Goal: Information Seeking & Learning: Check status

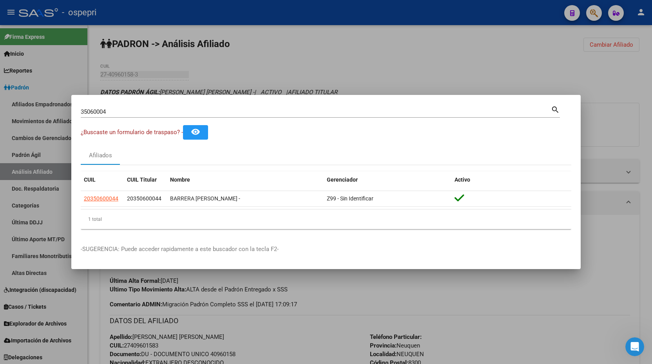
click at [175, 109] on input "35060004" at bounding box center [316, 111] width 471 height 7
paste input "26999272"
type input "26999272"
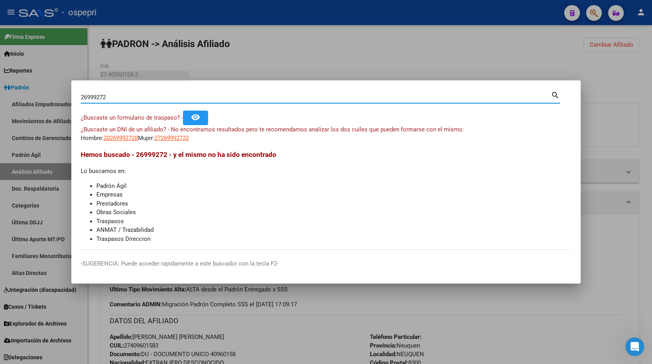
click at [180, 140] on span "27269992722" at bounding box center [171, 137] width 35 height 7
type textarea "27269992722"
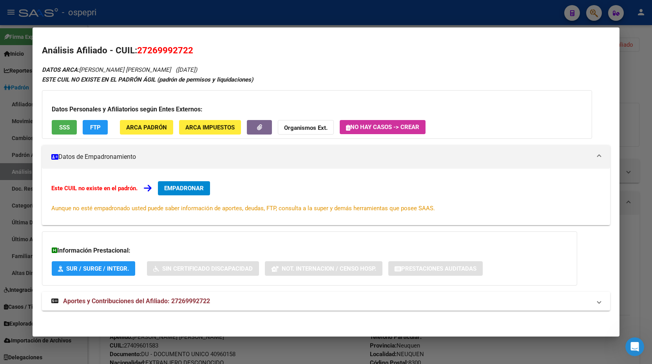
scroll to position [1, 0]
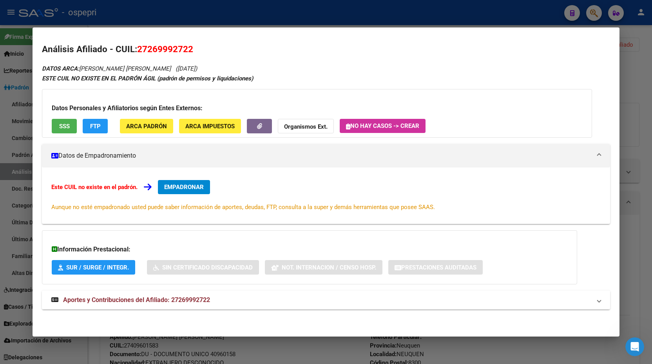
click at [195, 299] on span "Aportes y Contribuciones del Afiliado: 27269992722" at bounding box center [136, 299] width 147 height 7
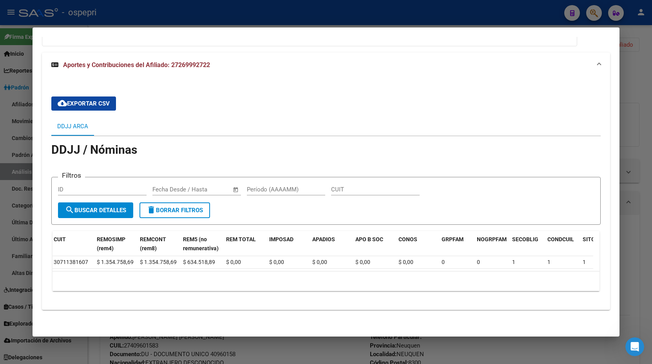
scroll to position [0, 0]
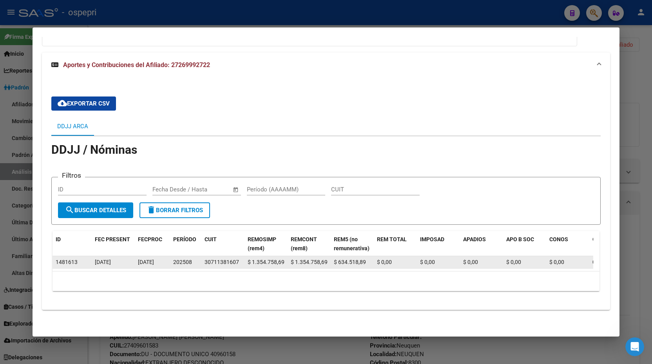
click at [205, 258] on div "30711381607" at bounding box center [222, 262] width 35 height 9
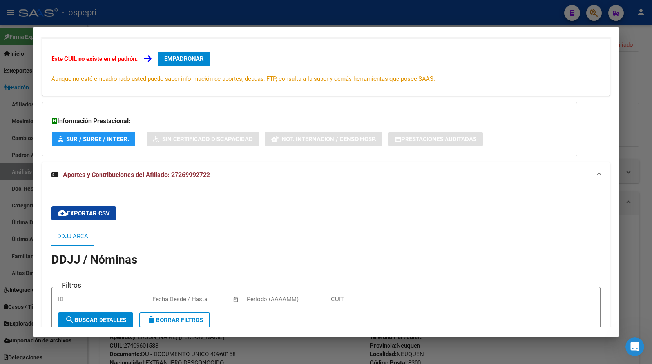
scroll to position [245, 0]
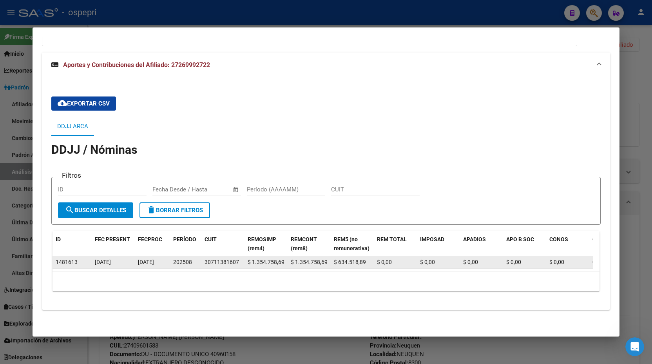
drag, startPoint x: 206, startPoint y: 255, endPoint x: 239, endPoint y: 256, distance: 33.0
click at [239, 258] on div "30711381607" at bounding box center [222, 262] width 35 height 9
